Goal: Transaction & Acquisition: Purchase product/service

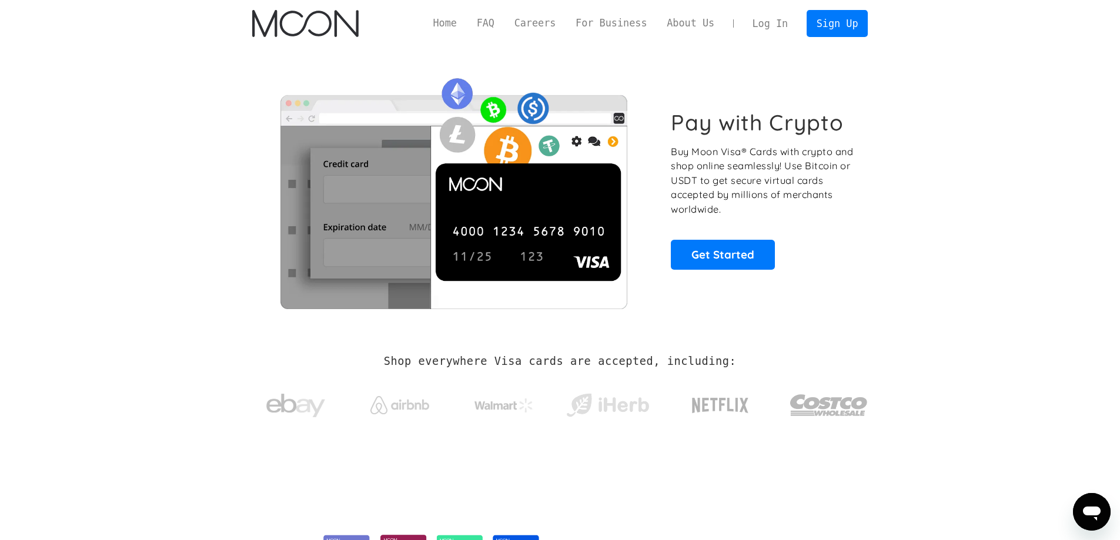
click at [783, 24] on link "Log In" at bounding box center [769, 24] width 55 height 26
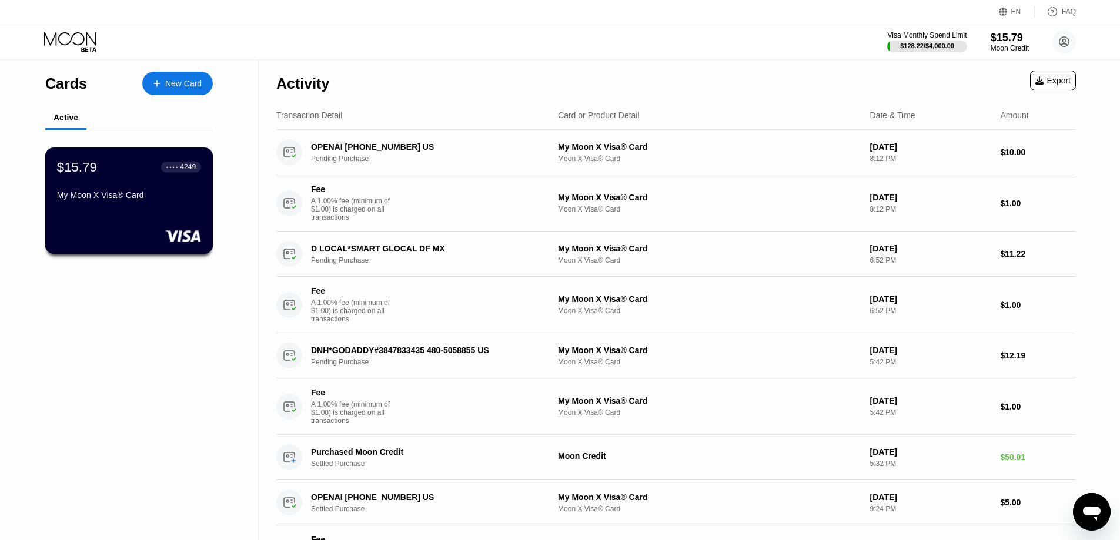
click at [128, 200] on div "My Moon X Visa® Card" at bounding box center [129, 194] width 144 height 9
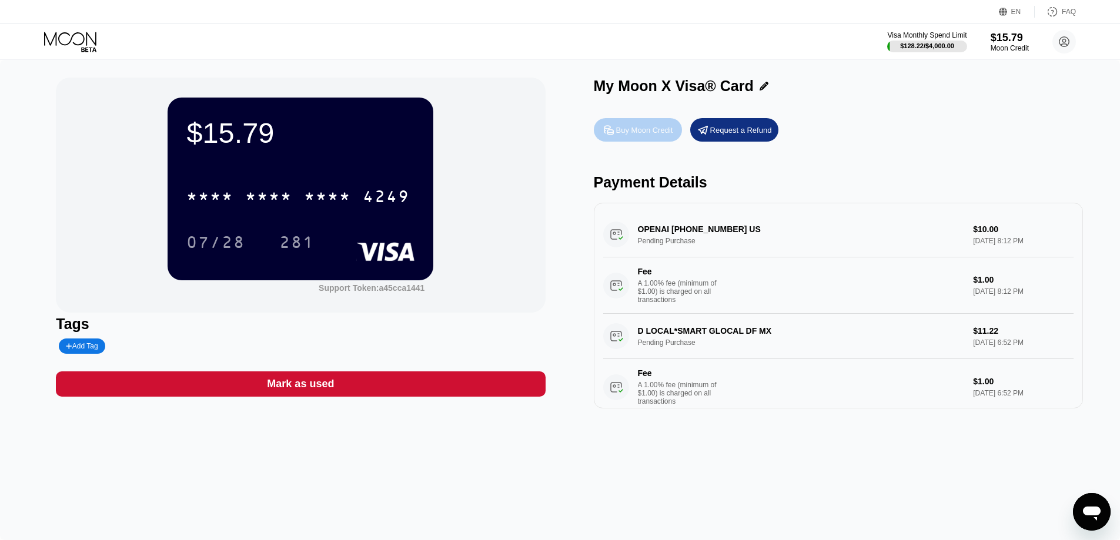
click at [647, 122] on div "Buy Moon Credit" at bounding box center [638, 130] width 88 height 24
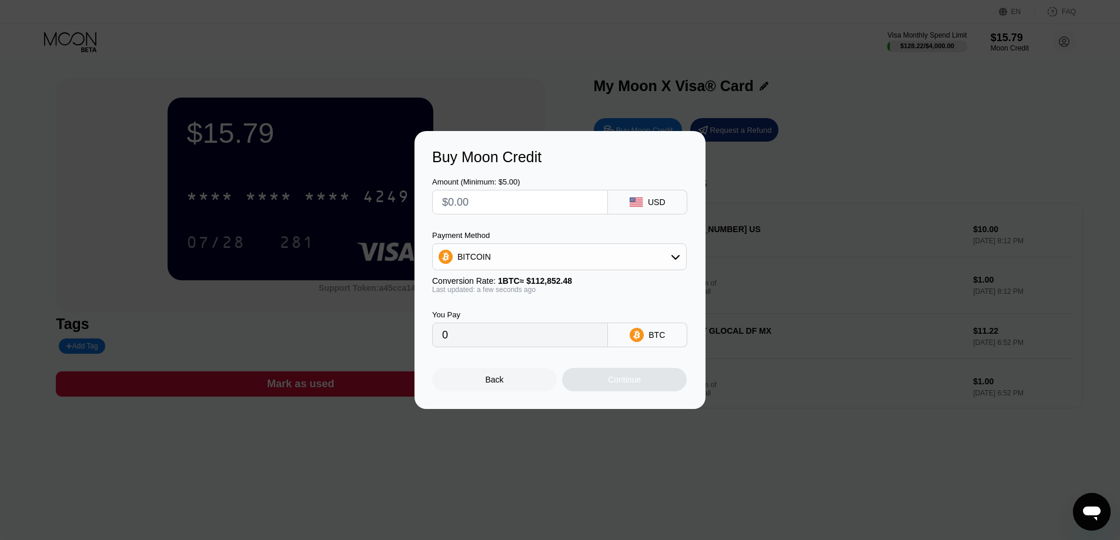
click at [491, 207] on input "text" at bounding box center [520, 202] width 156 height 24
type input "$9"
type input "0.00007976"
type input "$92"
type input "0.00081523"
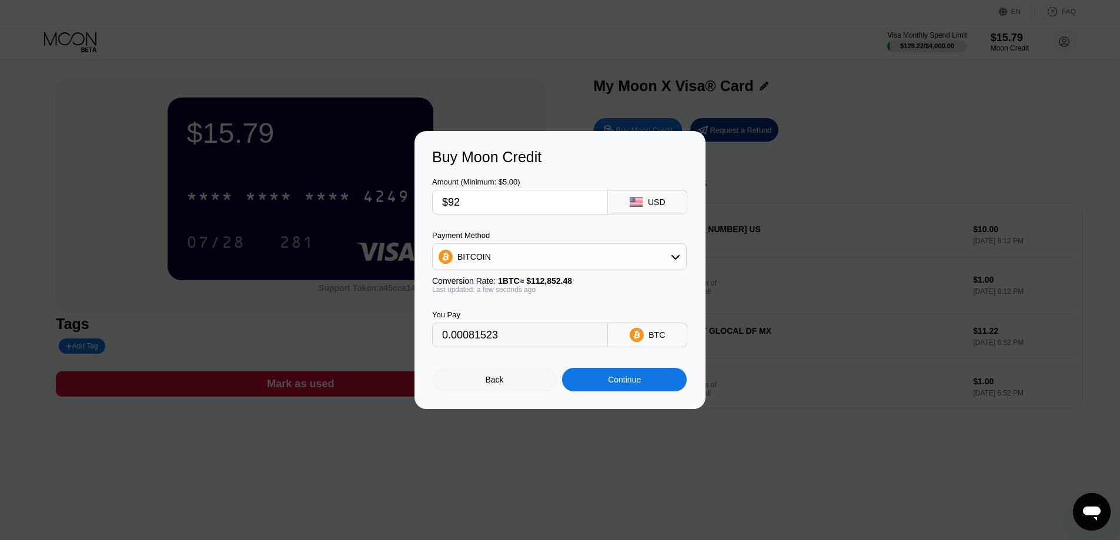
type input "$92"
click at [631, 255] on div "BITCOIN" at bounding box center [559, 257] width 253 height 24
click at [466, 313] on span "USDT on TRON" at bounding box center [489, 314] width 59 height 9
type input "92.93"
click at [602, 387] on div "Continue" at bounding box center [624, 380] width 125 height 24
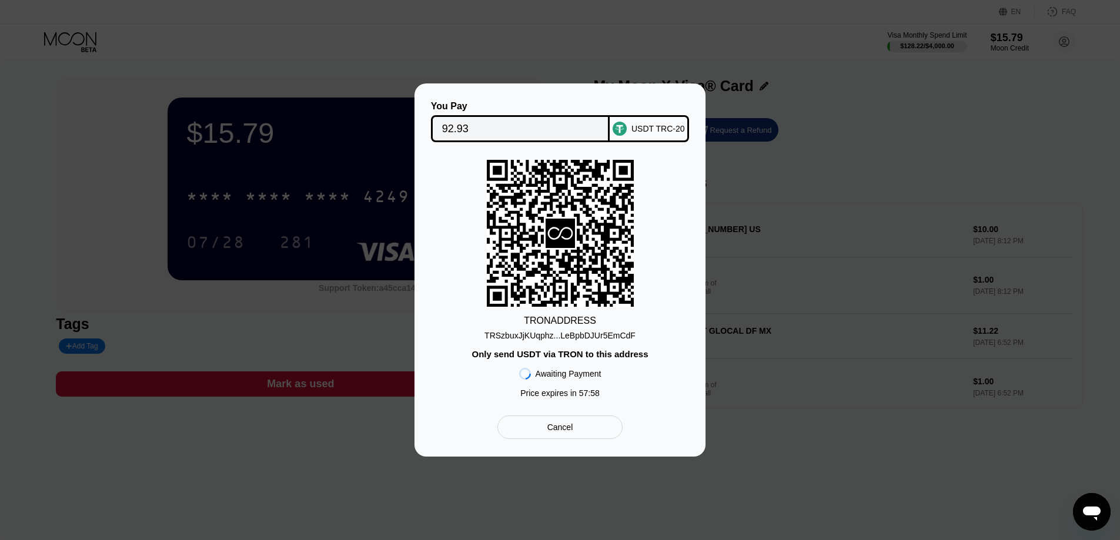
click at [592, 333] on div "TRSzbuxJjKUqphz...LeBpbDJUr5EmCdF" at bounding box center [559, 335] width 151 height 9
drag, startPoint x: 563, startPoint y: 334, endPoint x: 29, endPoint y: 260, distance: 538.8
click at [563, 334] on div "TRSzbuxJjKUqphz...LeBpbDJUr5EmCdF" at bounding box center [559, 335] width 151 height 9
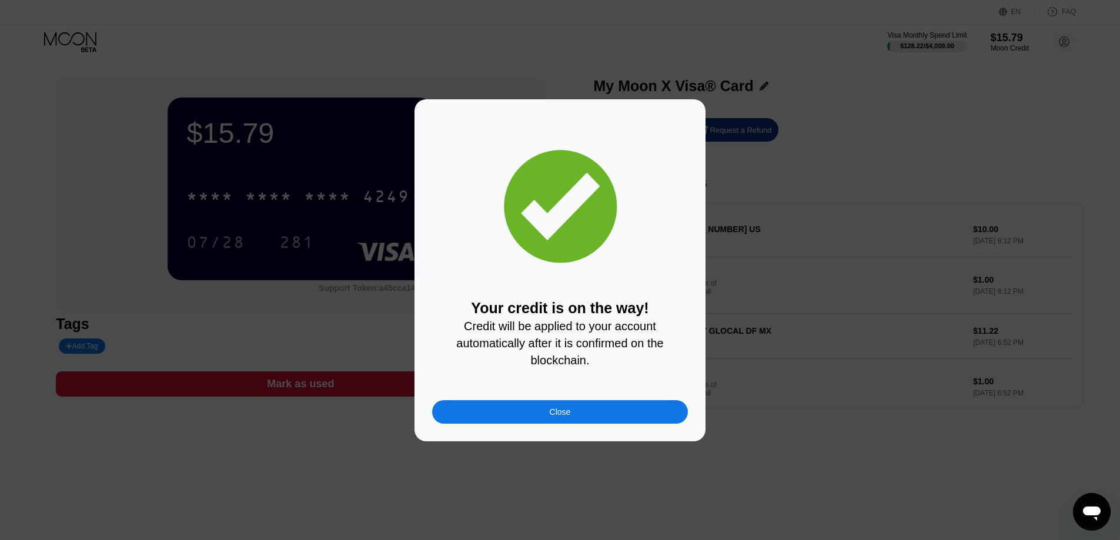
drag, startPoint x: 520, startPoint y: 413, endPoint x: 60, endPoint y: 120, distance: 545.3
click at [520, 413] on div "Close" at bounding box center [560, 412] width 256 height 24
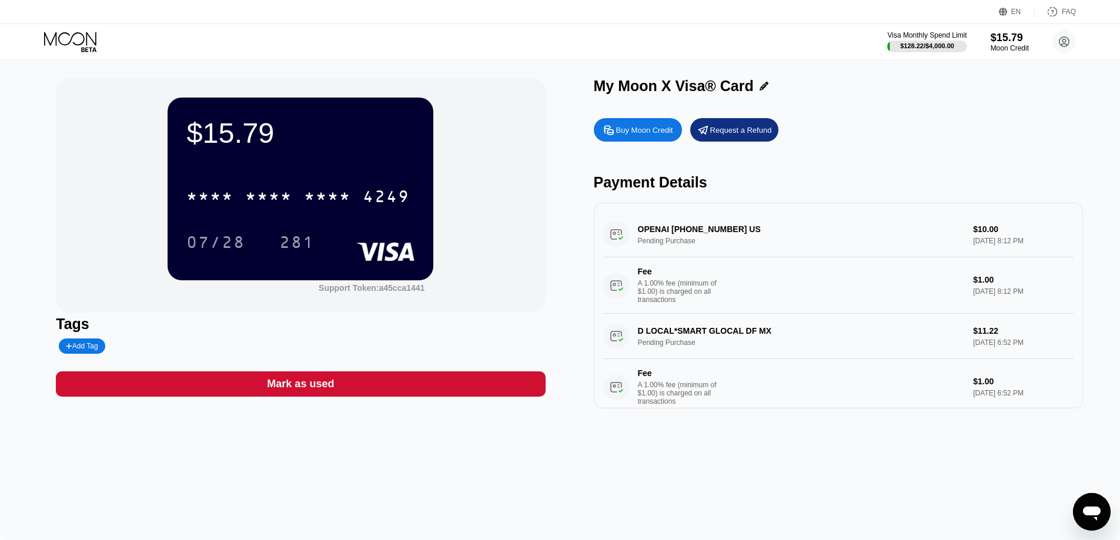
click at [982, 41] on div "Visa Monthly Spend Limit $128.22 / $4,000.00 $15.79 Moon Credit affiliate mrgam…" at bounding box center [981, 42] width 189 height 24
click at [993, 44] on div "Moon Credit" at bounding box center [1009, 48] width 39 height 8
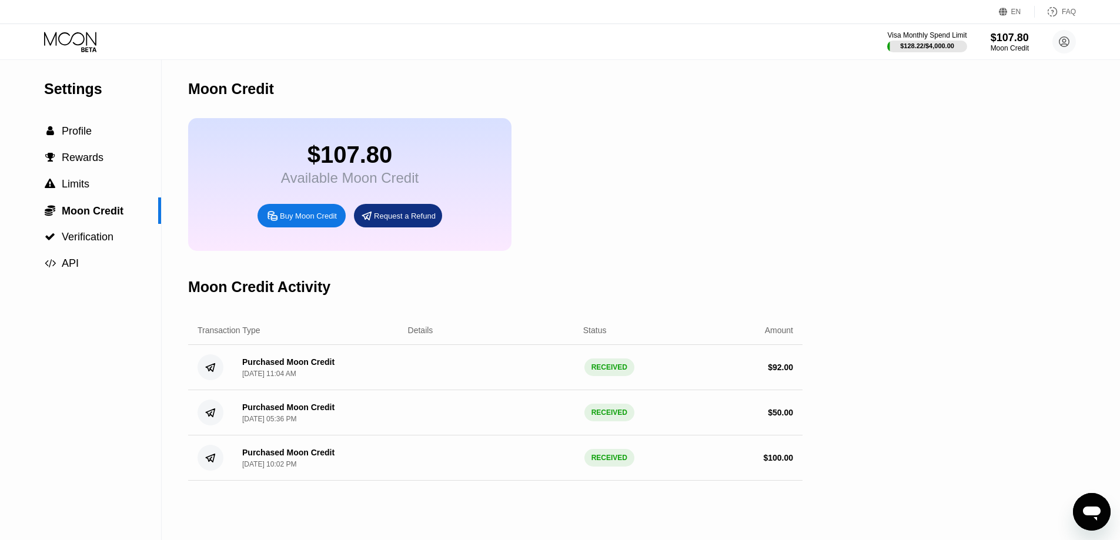
click at [72, 42] on icon at bounding box center [71, 42] width 55 height 21
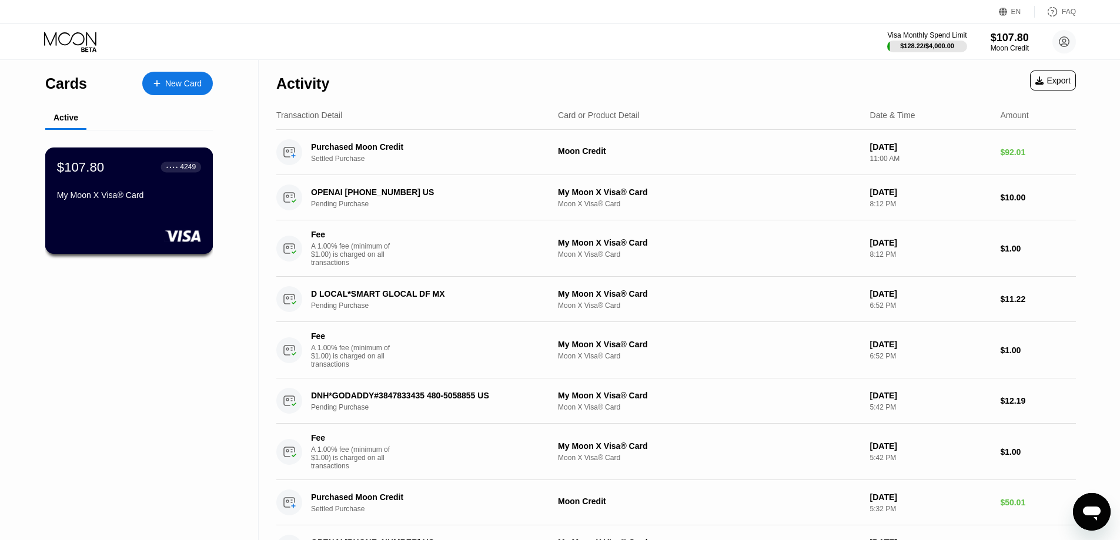
click at [99, 186] on div "$107.80 ● ● ● ● 4249 My Moon X Visa® Card" at bounding box center [129, 181] width 144 height 45
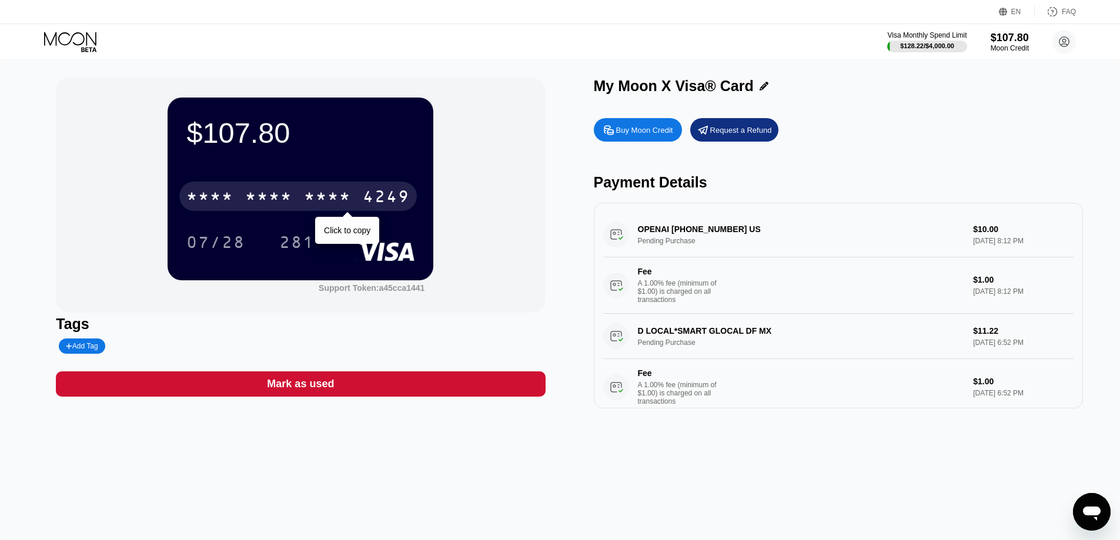
click at [304, 196] on div "* * * * * * * * * * * * 4249" at bounding box center [297, 196] width 237 height 29
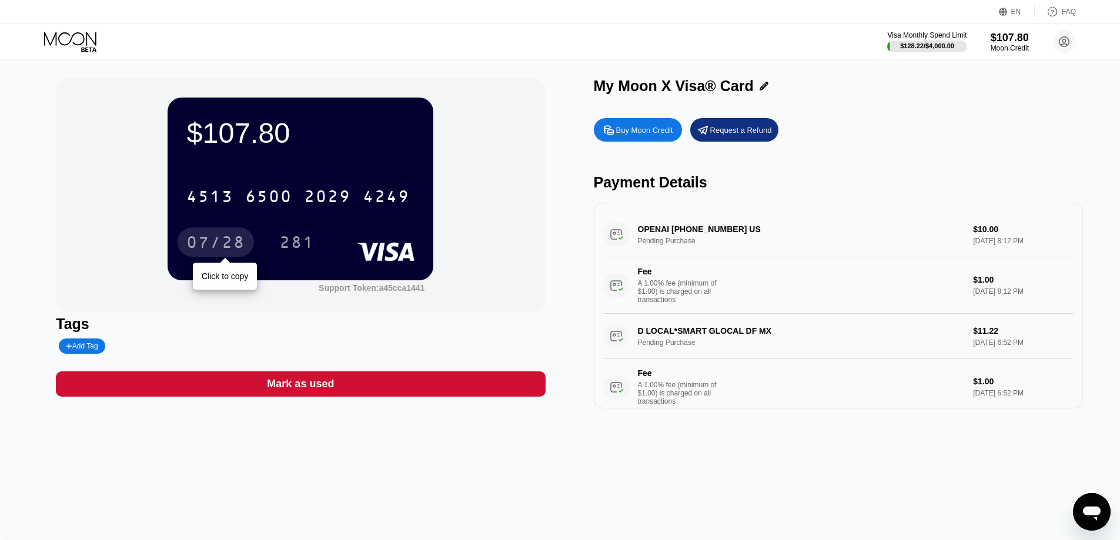
drag, startPoint x: 205, startPoint y: 252, endPoint x: 226, endPoint y: 286, distance: 40.1
click at [205, 252] on div "07/28" at bounding box center [215, 244] width 59 height 19
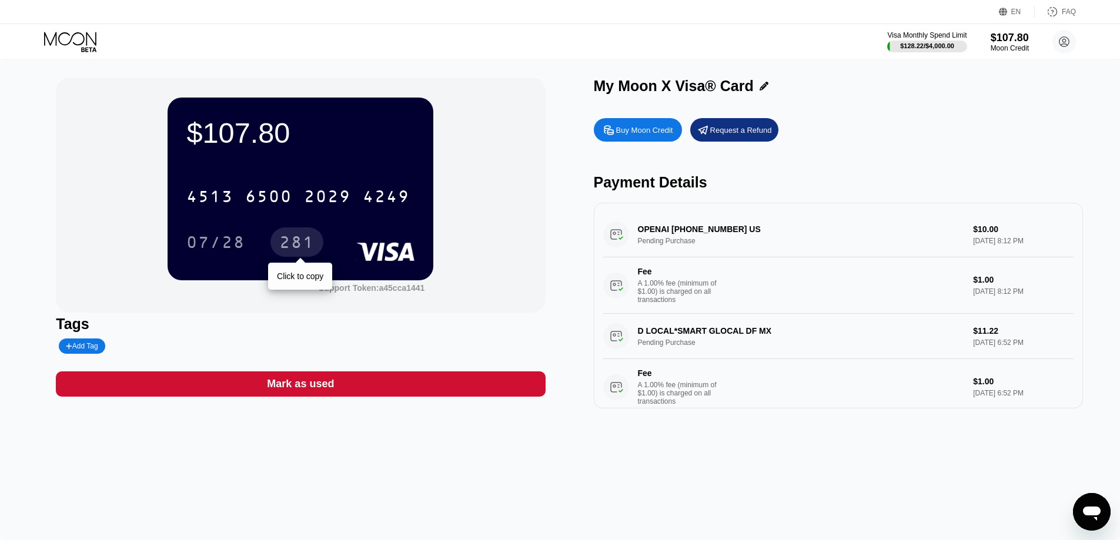
drag, startPoint x: 277, startPoint y: 241, endPoint x: 220, endPoint y: 282, distance: 70.3
click at [277, 241] on div "281" at bounding box center [296, 241] width 53 height 29
